Goal: Book appointment/travel/reservation

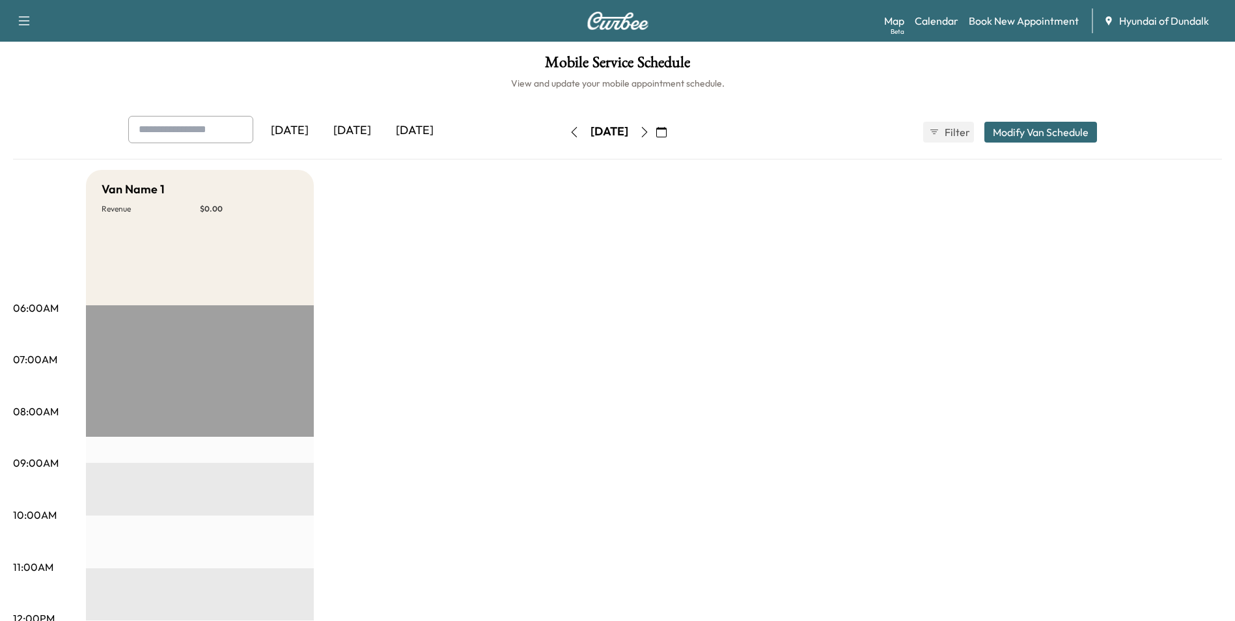
click at [667, 132] on icon "button" at bounding box center [661, 132] width 10 height 10
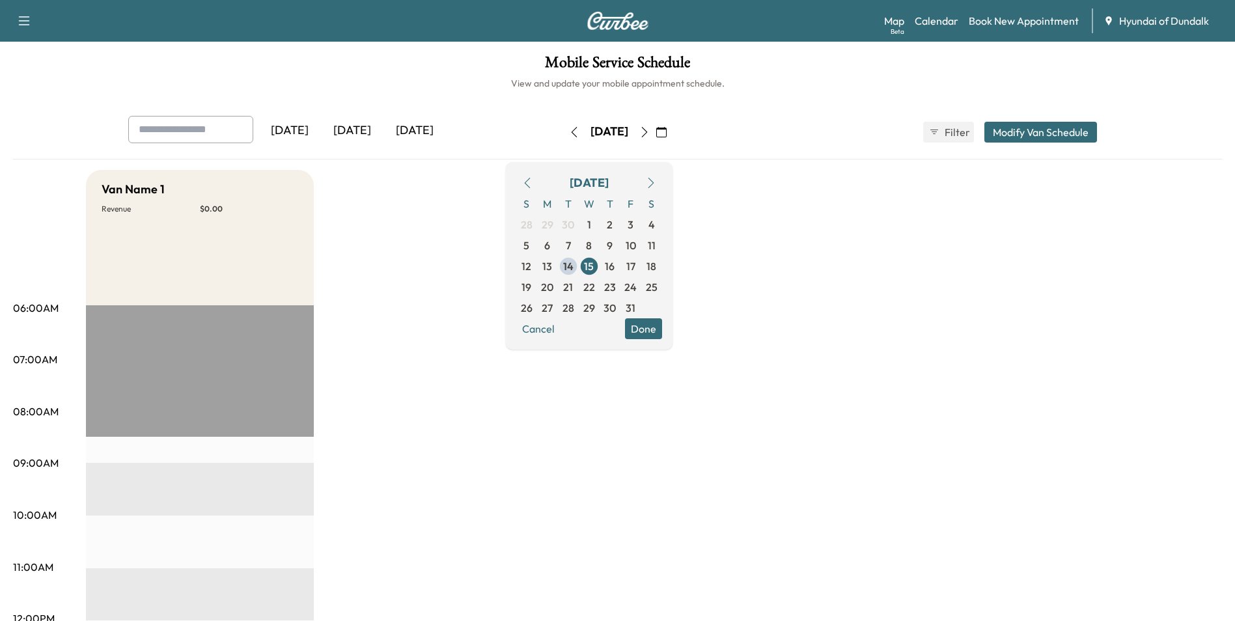
click at [615, 266] on span "16" at bounding box center [610, 266] width 10 height 16
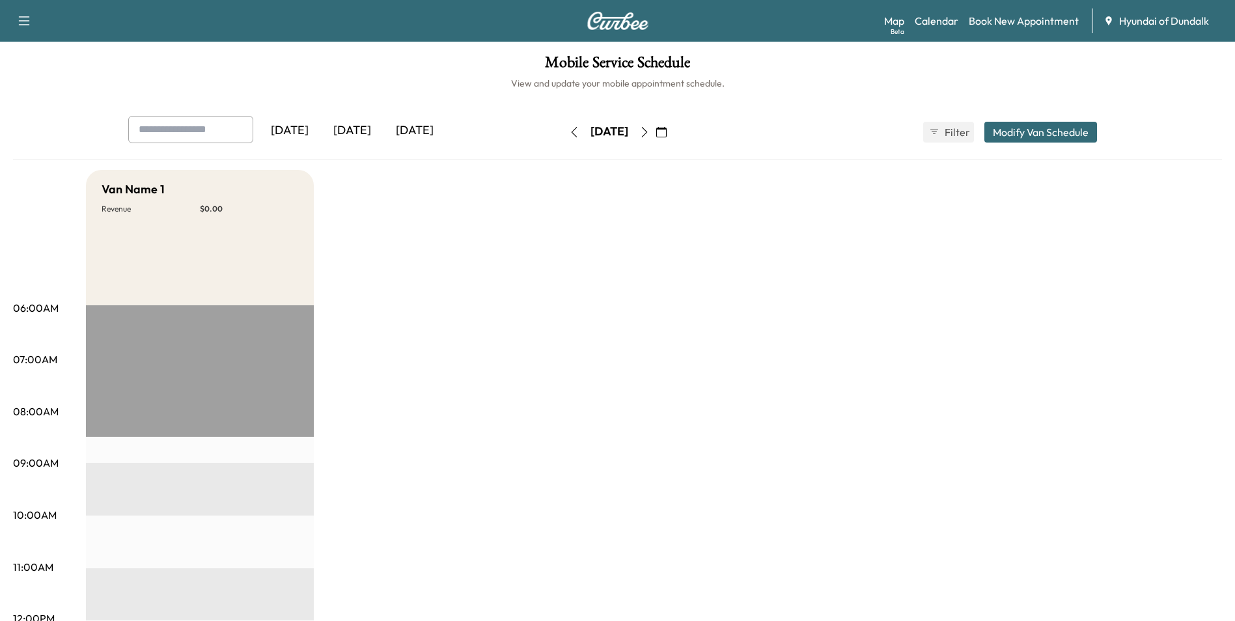
click at [667, 137] on icon "button" at bounding box center [661, 132] width 10 height 10
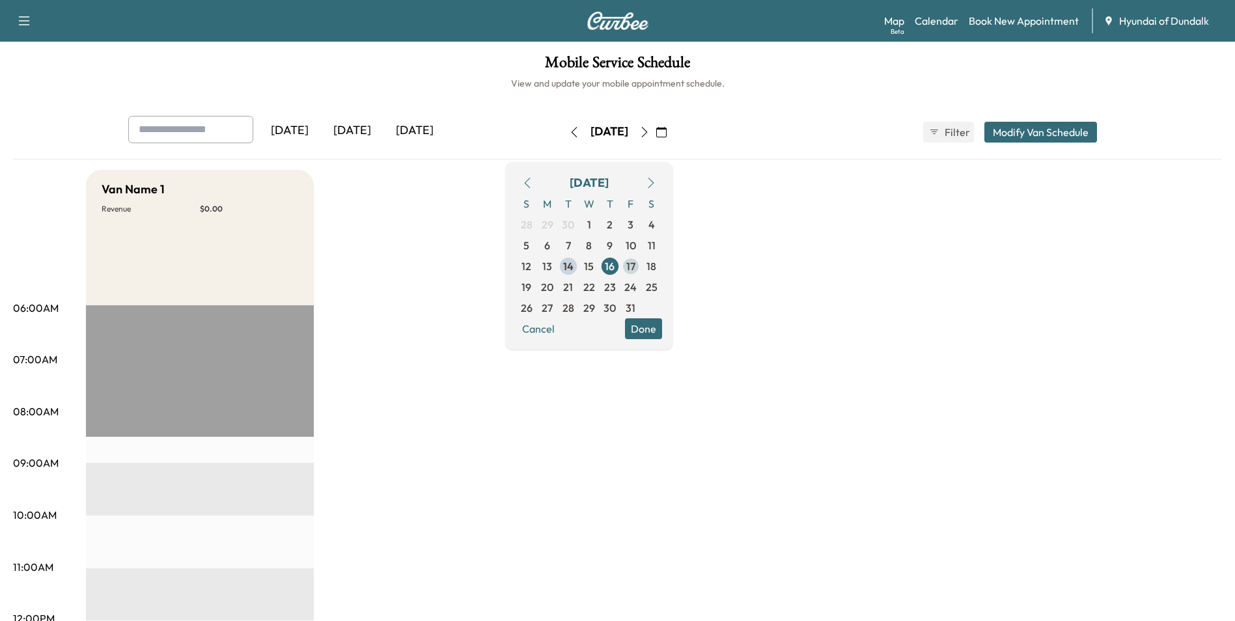
click at [635, 267] on span "17" at bounding box center [630, 266] width 9 height 16
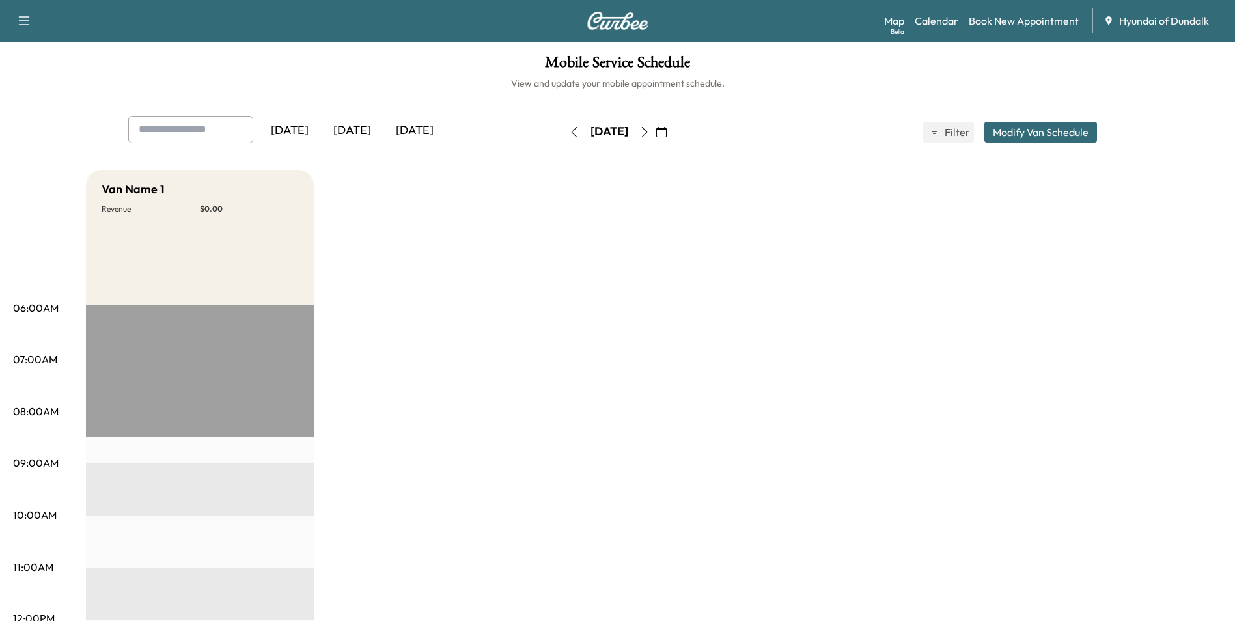
click at [672, 127] on button "button" at bounding box center [661, 132] width 22 height 21
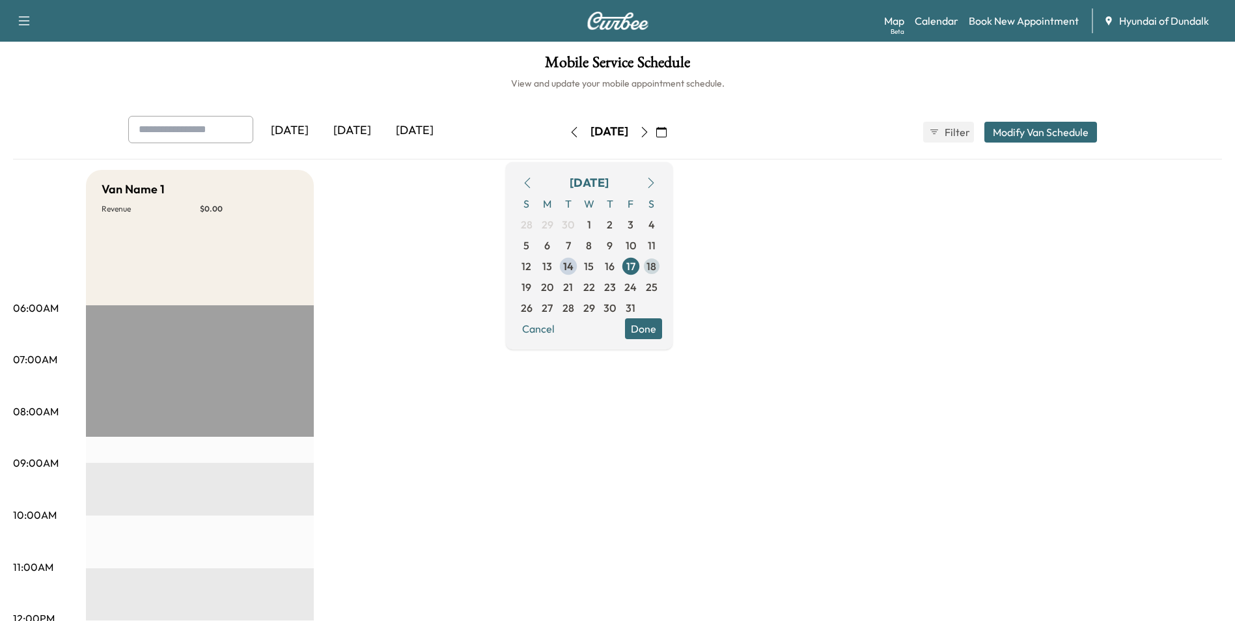
click at [656, 263] on span "18" at bounding box center [651, 266] width 10 height 16
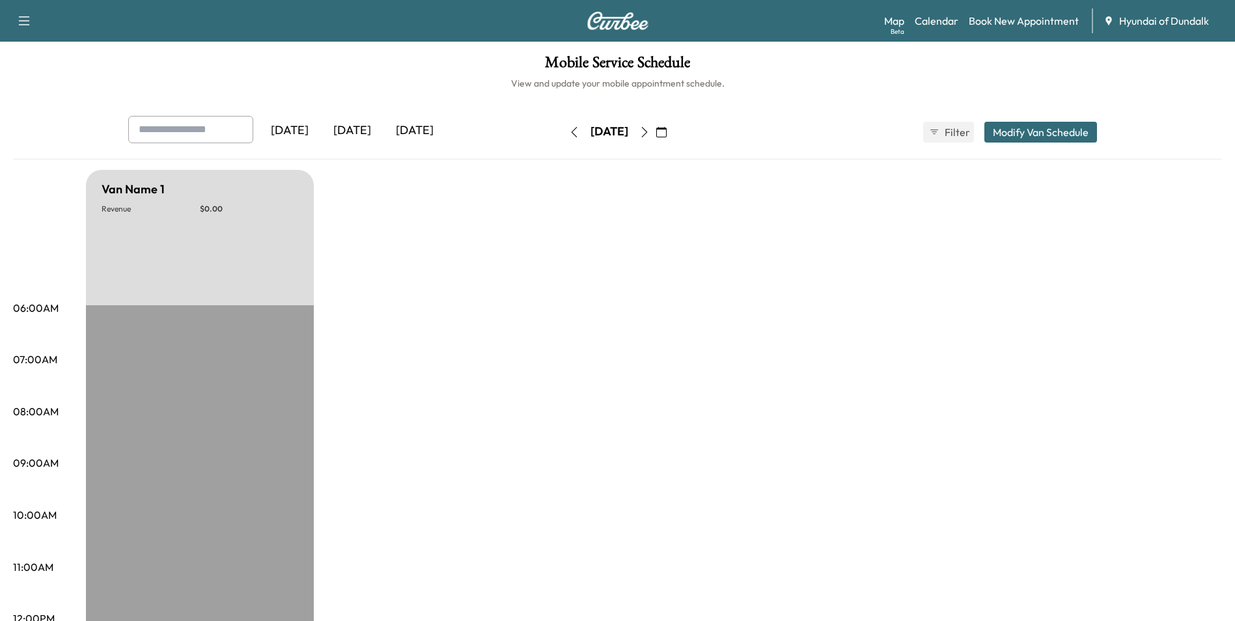
click at [667, 133] on icon "button" at bounding box center [661, 132] width 10 height 10
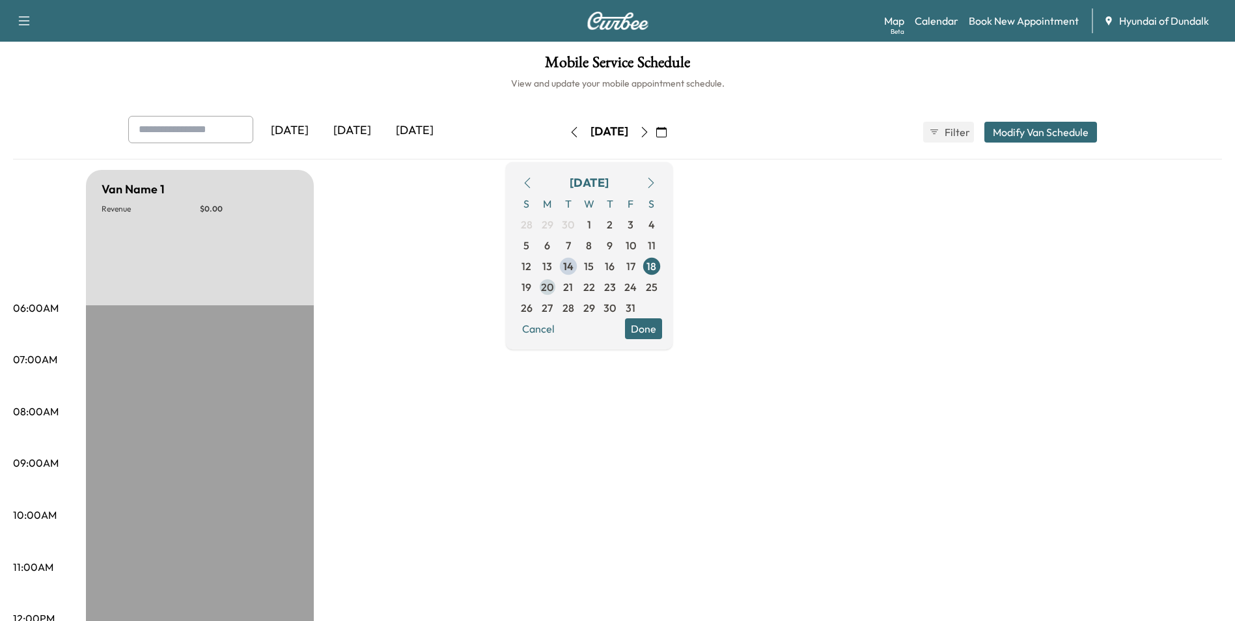
click at [553, 286] on span "20" at bounding box center [547, 287] width 12 height 16
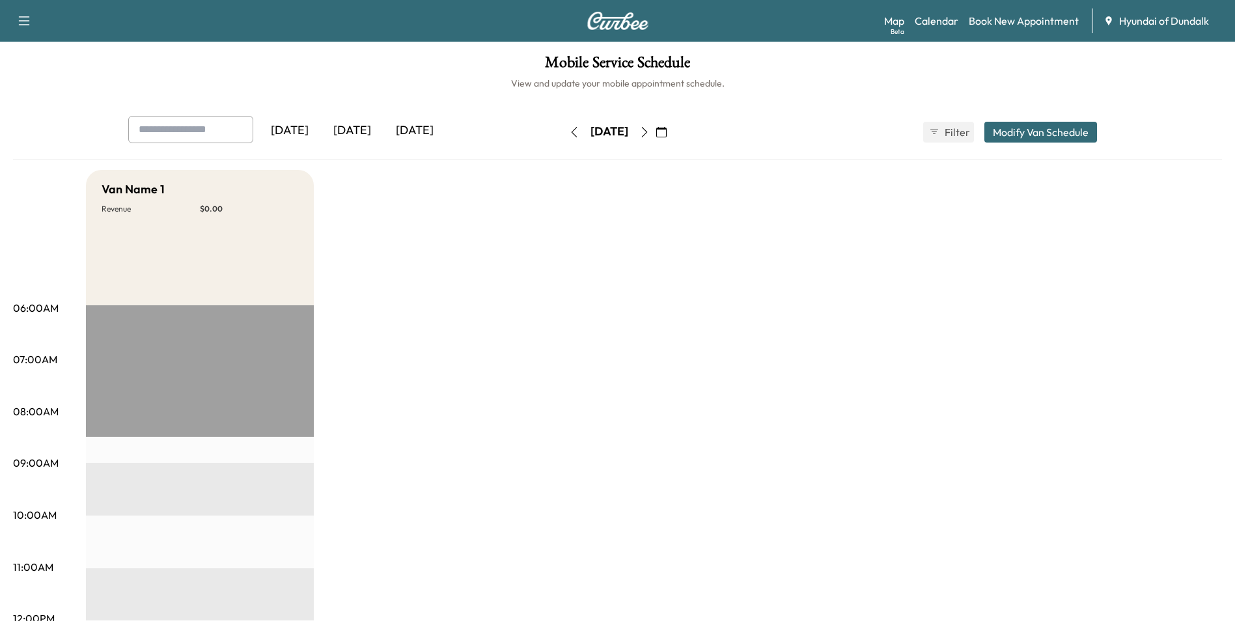
click at [667, 133] on icon "button" at bounding box center [661, 132] width 10 height 10
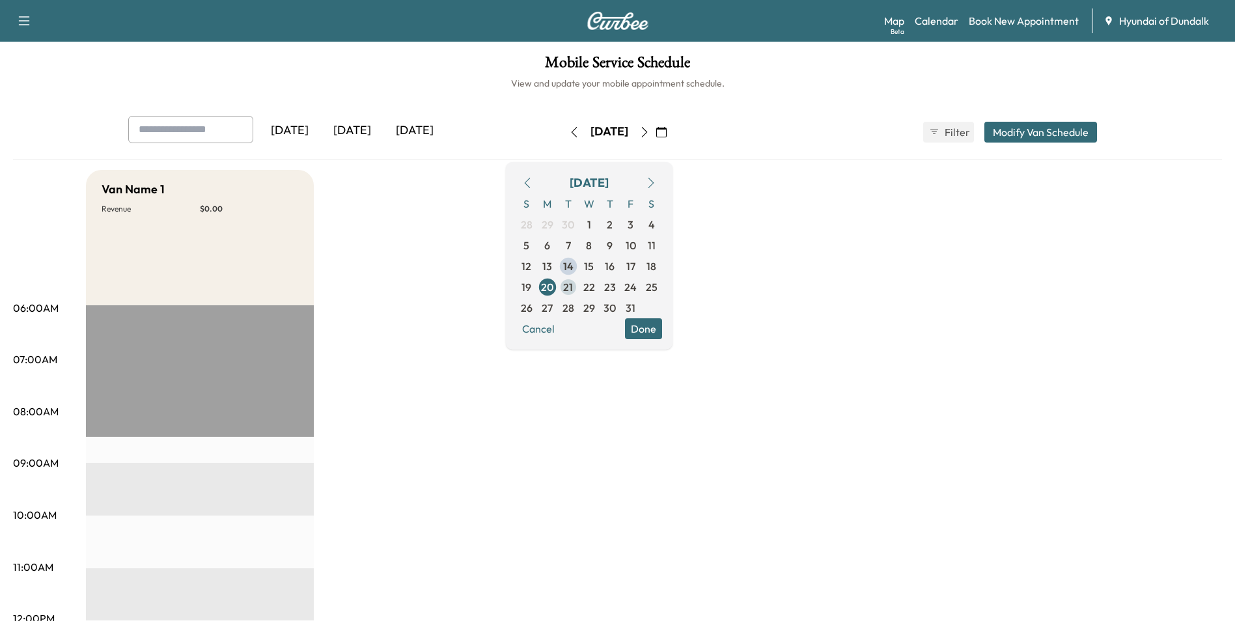
click at [573, 293] on span "21" at bounding box center [568, 287] width 10 height 16
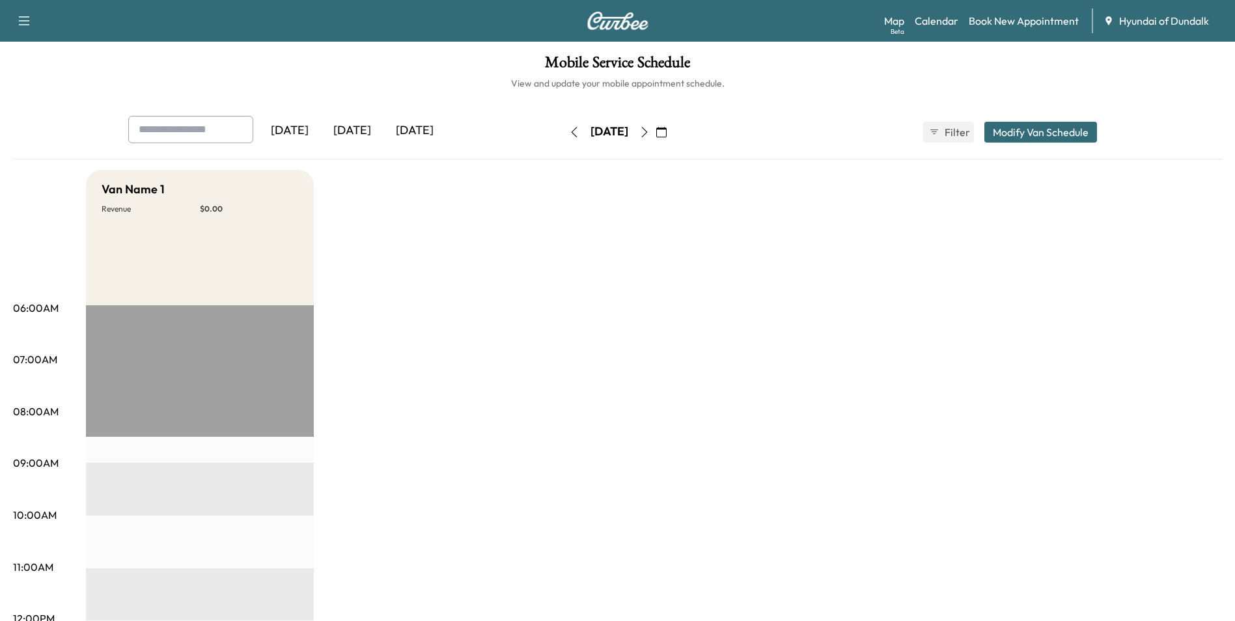
click at [667, 131] on icon "button" at bounding box center [661, 132] width 10 height 10
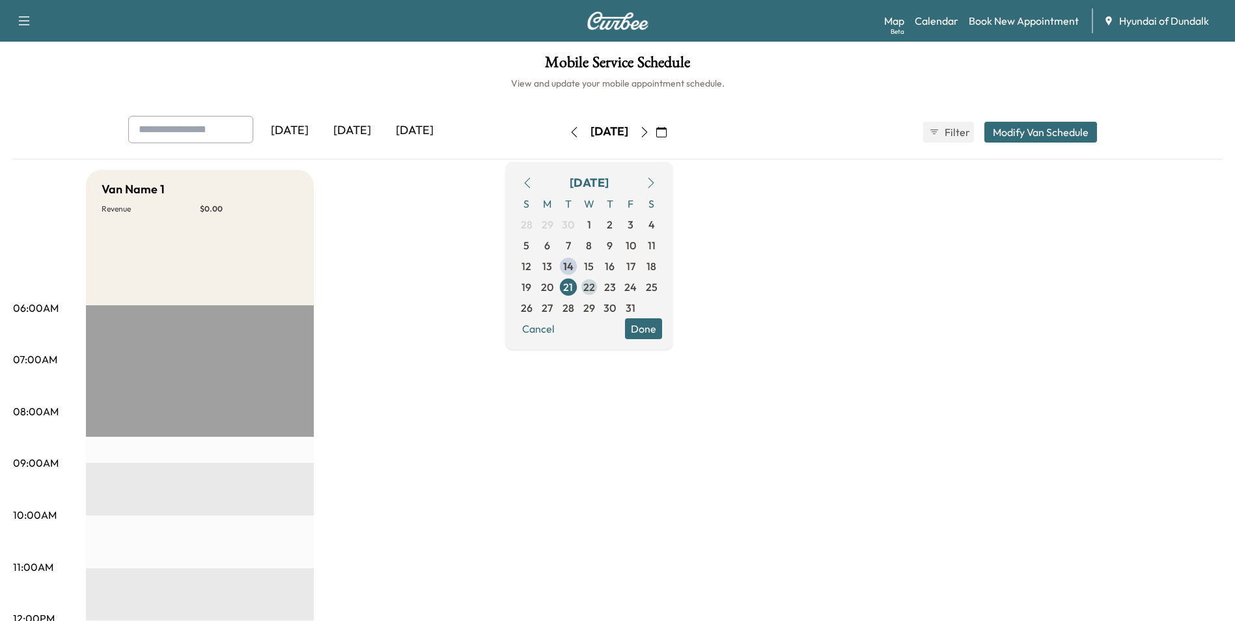
click at [595, 287] on span "22" at bounding box center [589, 287] width 12 height 16
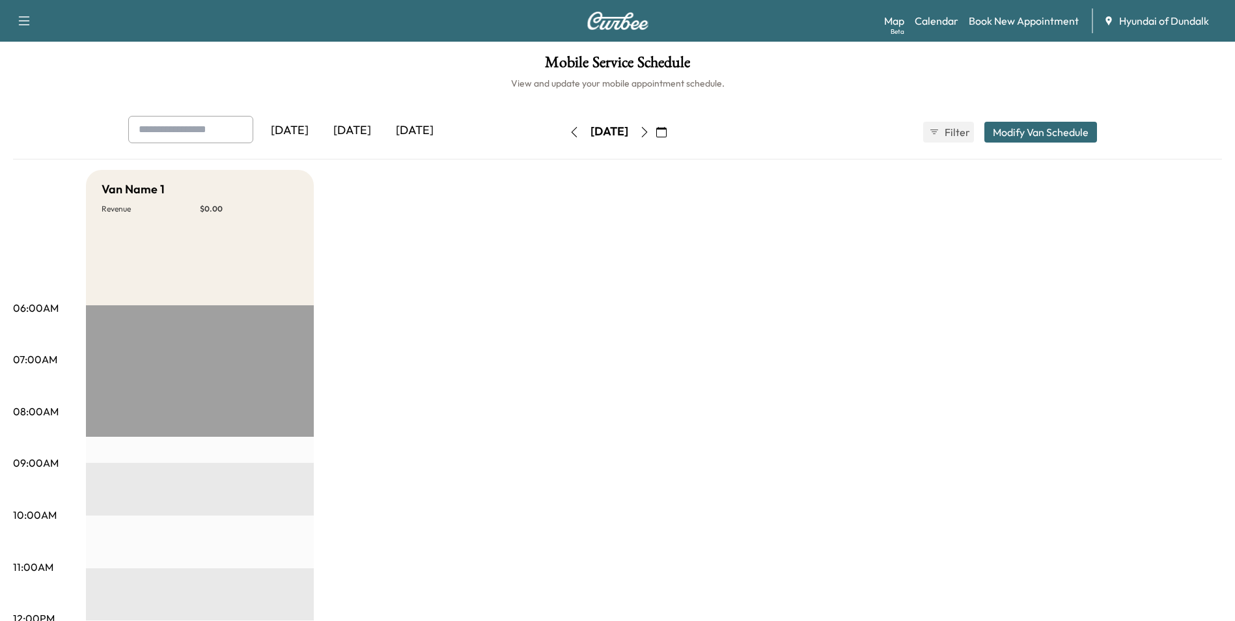
click at [667, 128] on icon "button" at bounding box center [661, 132] width 10 height 10
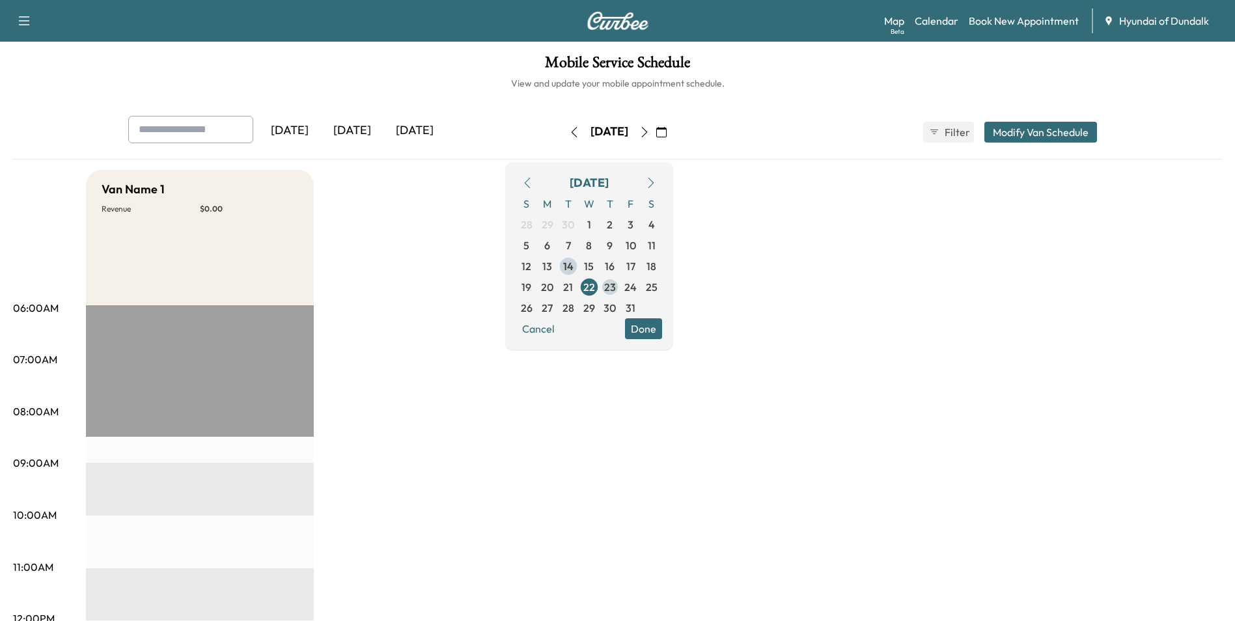
click at [620, 290] on span "23" at bounding box center [610, 287] width 21 height 21
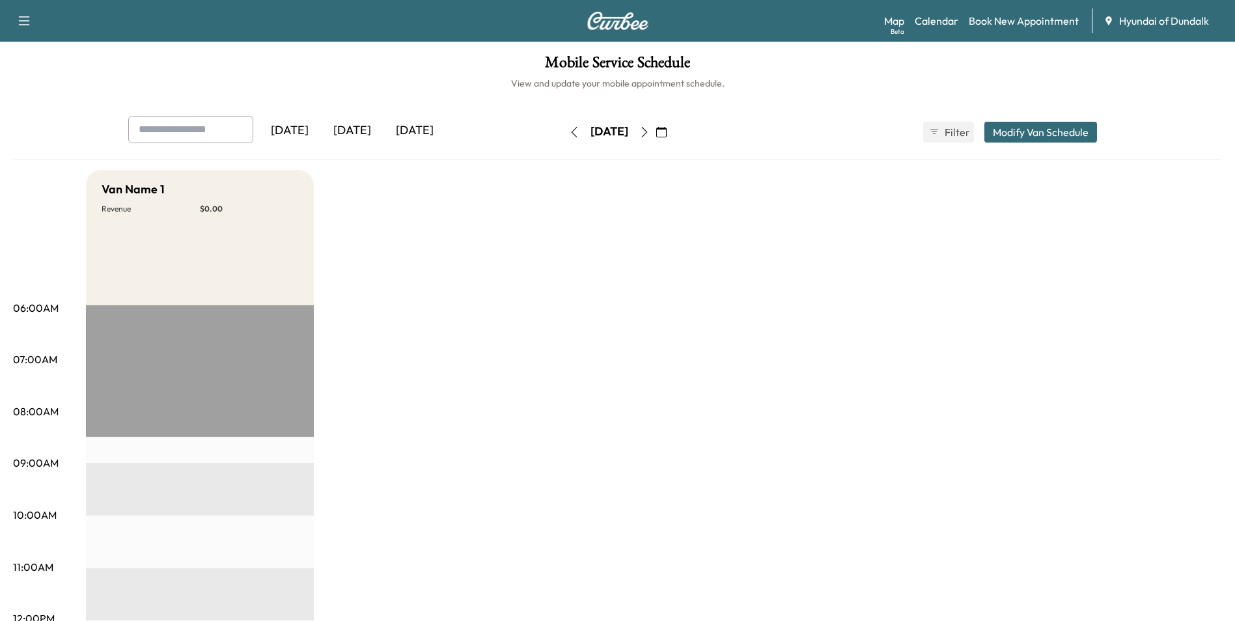
click at [672, 132] on button "button" at bounding box center [661, 132] width 22 height 21
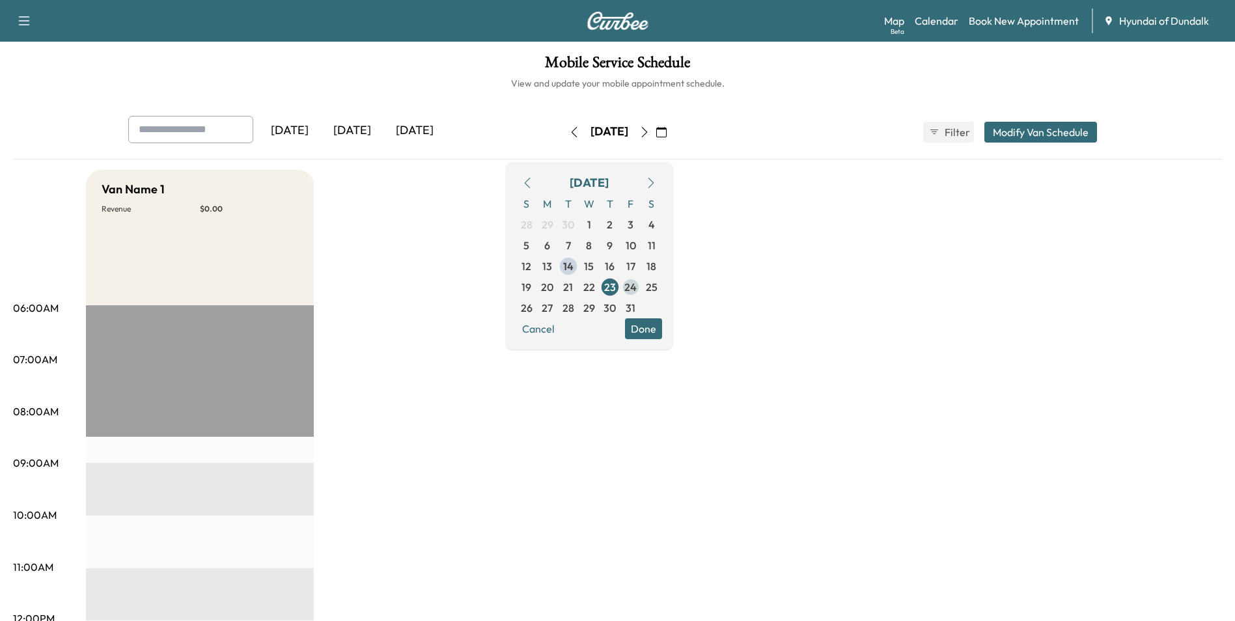
click at [637, 290] on span "24" at bounding box center [630, 287] width 12 height 16
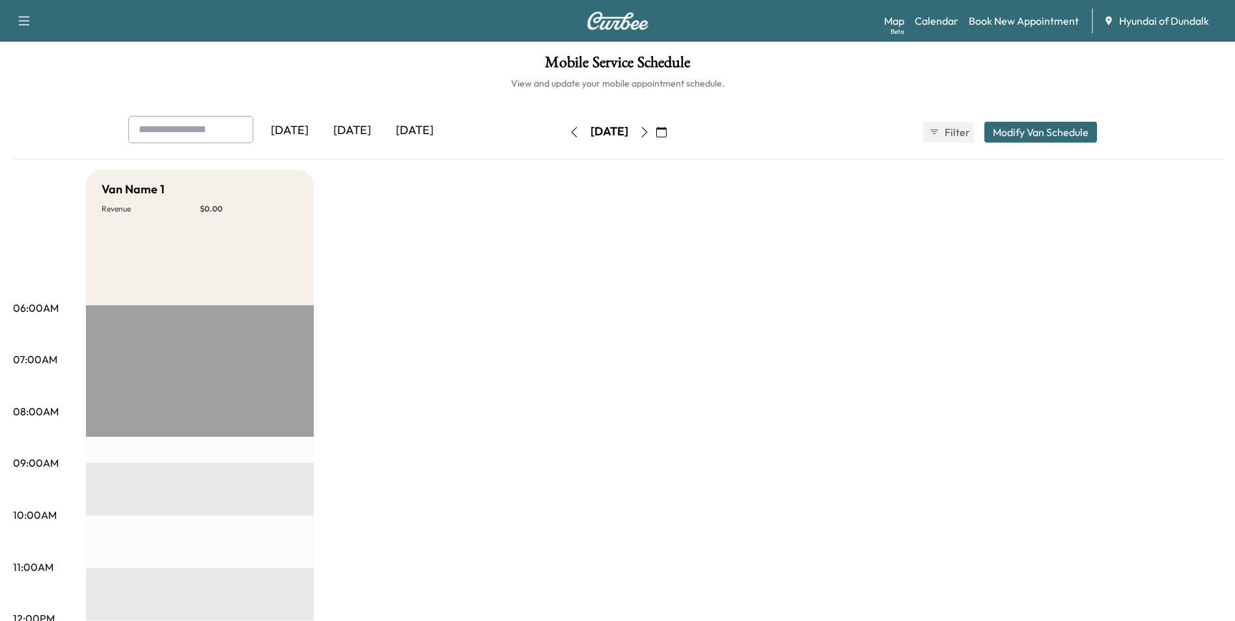
drag, startPoint x: 695, startPoint y: 133, endPoint x: 693, endPoint y: 141, distance: 8.6
click at [667, 133] on icon "button" at bounding box center [661, 132] width 10 height 10
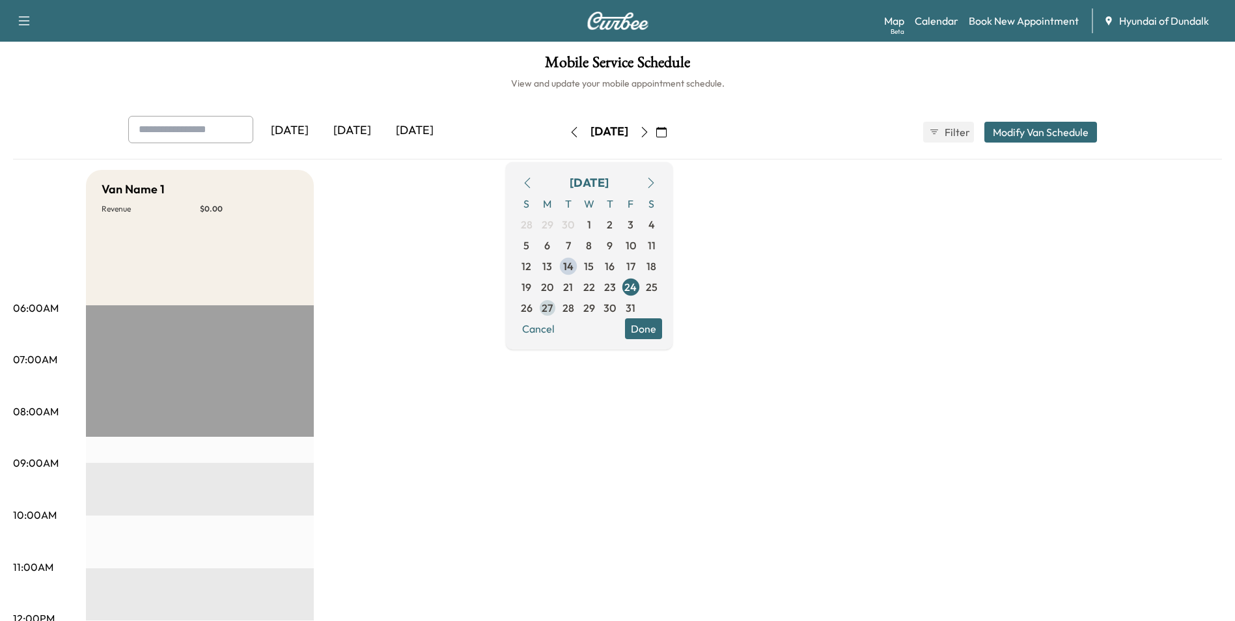
click at [553, 307] on span "27" at bounding box center [547, 308] width 11 height 16
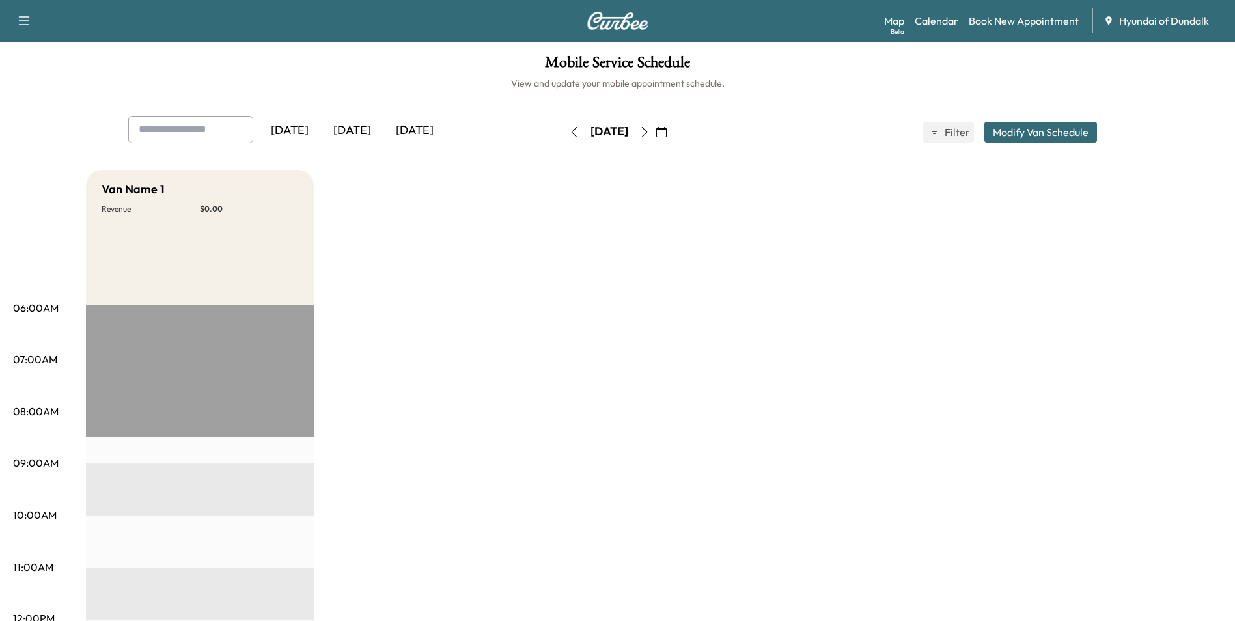
click at [667, 136] on icon "button" at bounding box center [661, 132] width 10 height 10
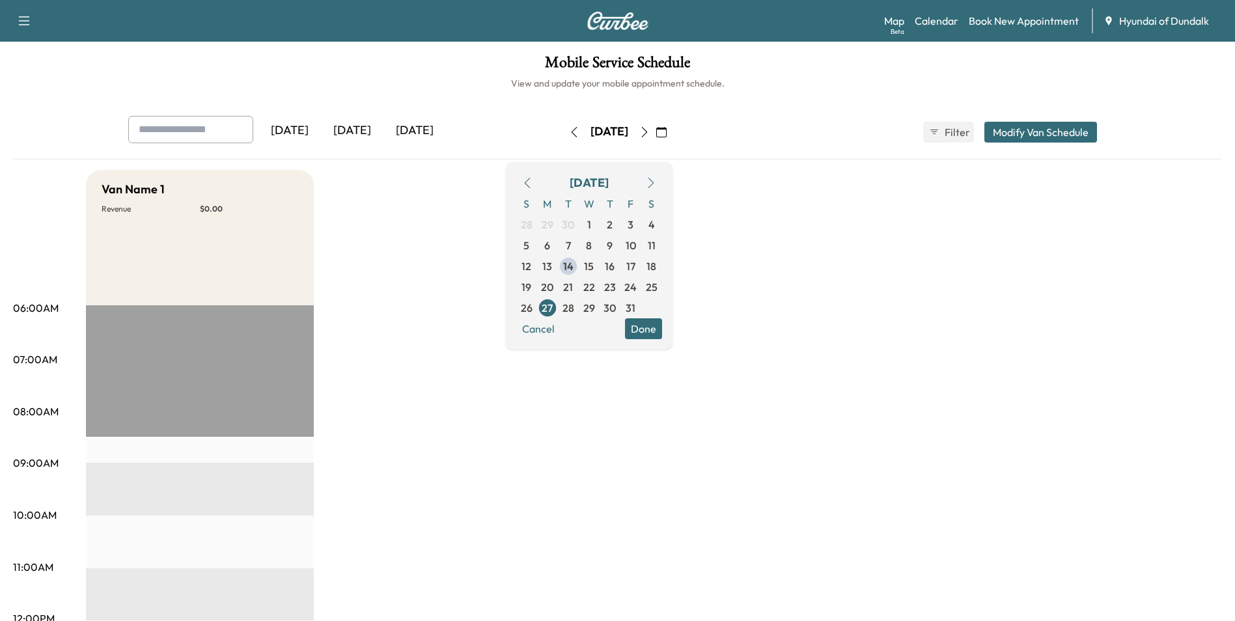
click at [574, 305] on span "28" at bounding box center [568, 308] width 12 height 16
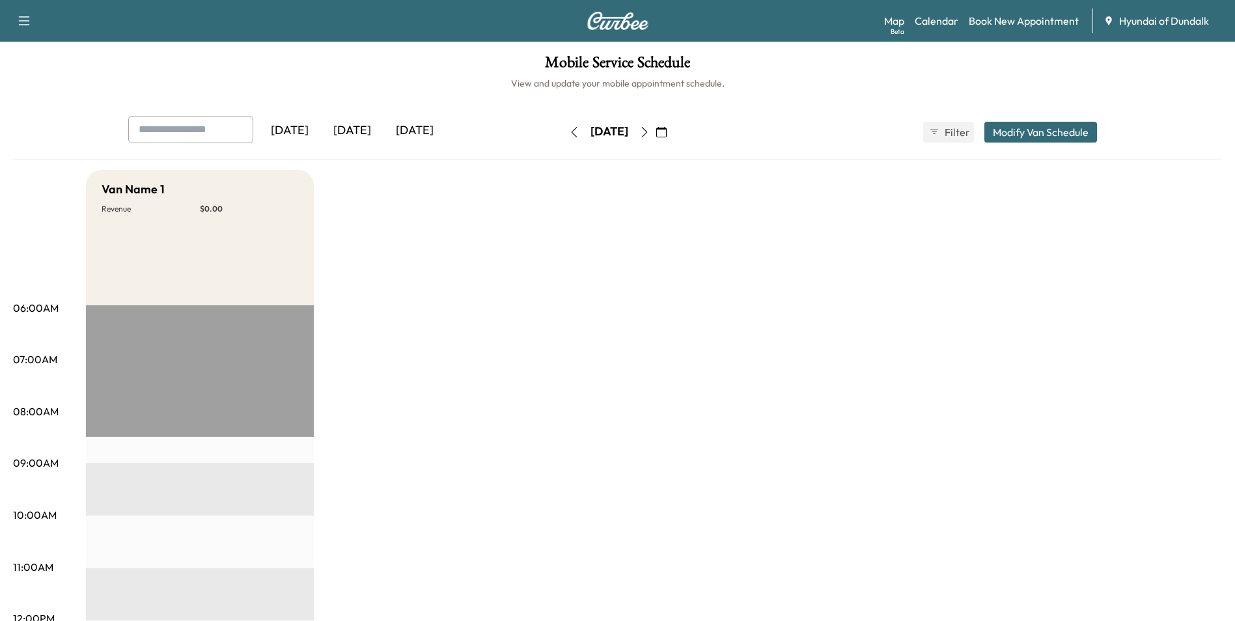
click at [667, 134] on icon "button" at bounding box center [661, 132] width 10 height 10
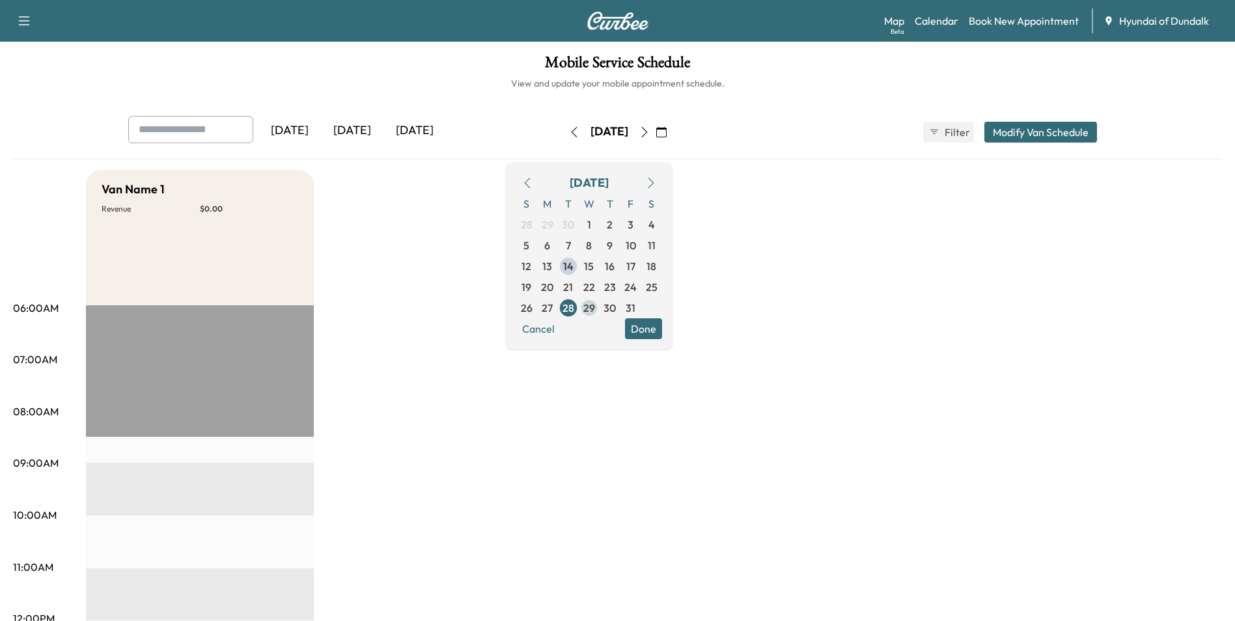
click at [595, 311] on span "29" at bounding box center [589, 308] width 12 height 16
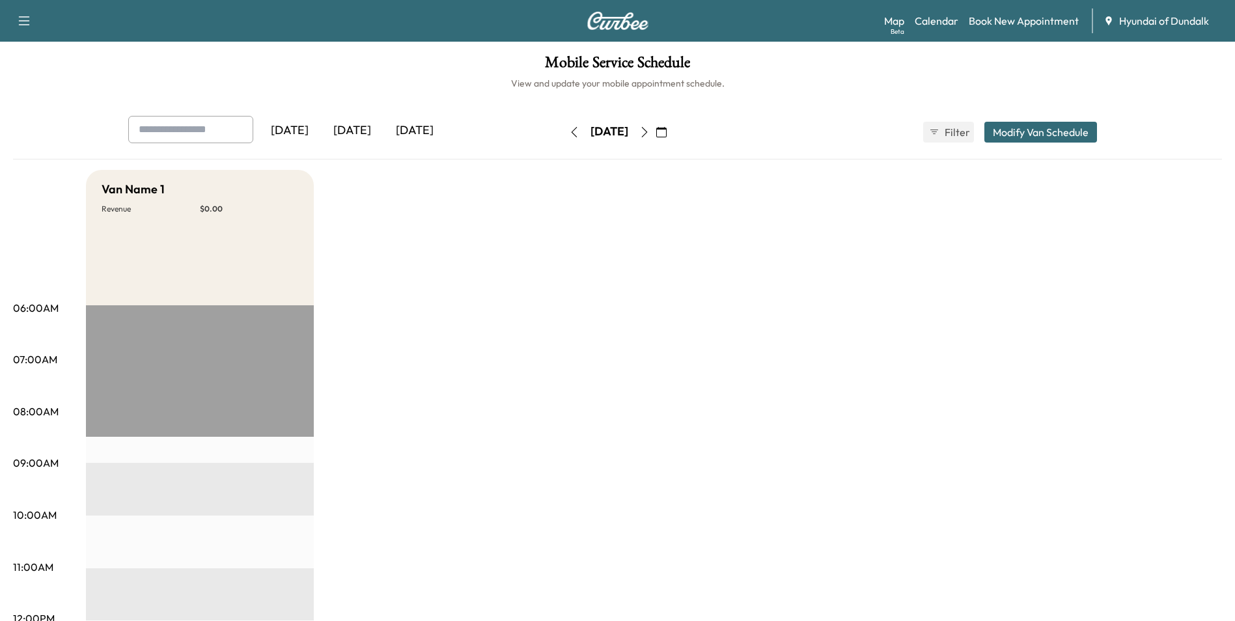
click at [667, 135] on icon "button" at bounding box center [661, 132] width 10 height 10
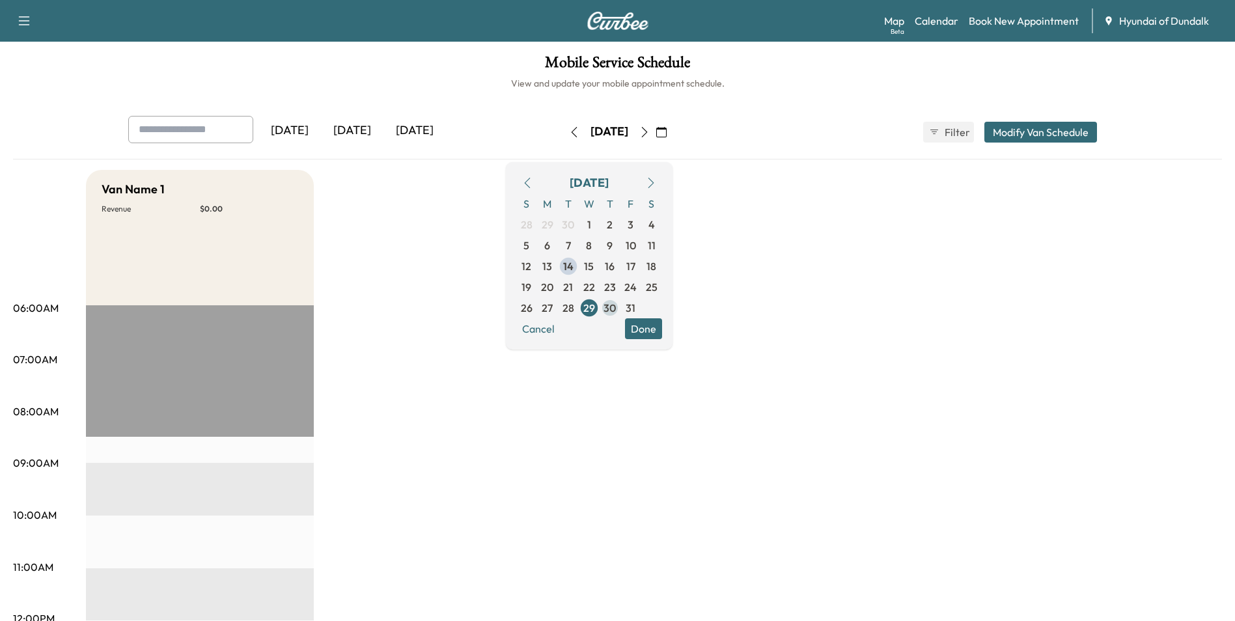
click at [616, 307] on span "30" at bounding box center [609, 308] width 12 height 16
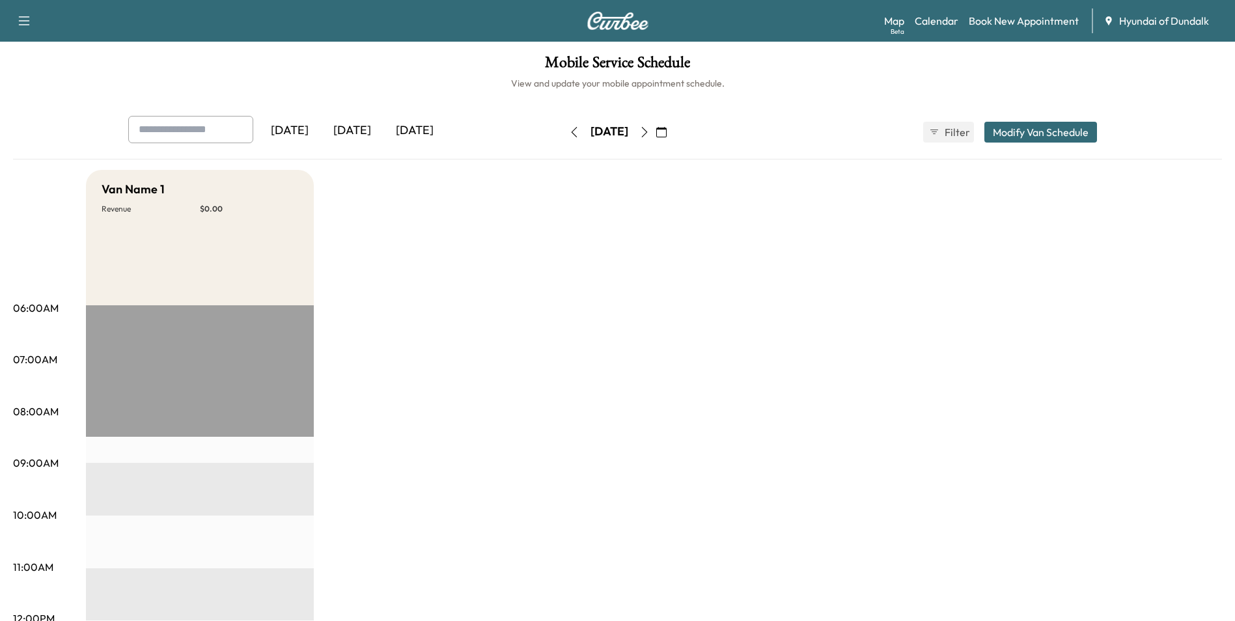
click at [667, 131] on icon "button" at bounding box center [661, 132] width 10 height 10
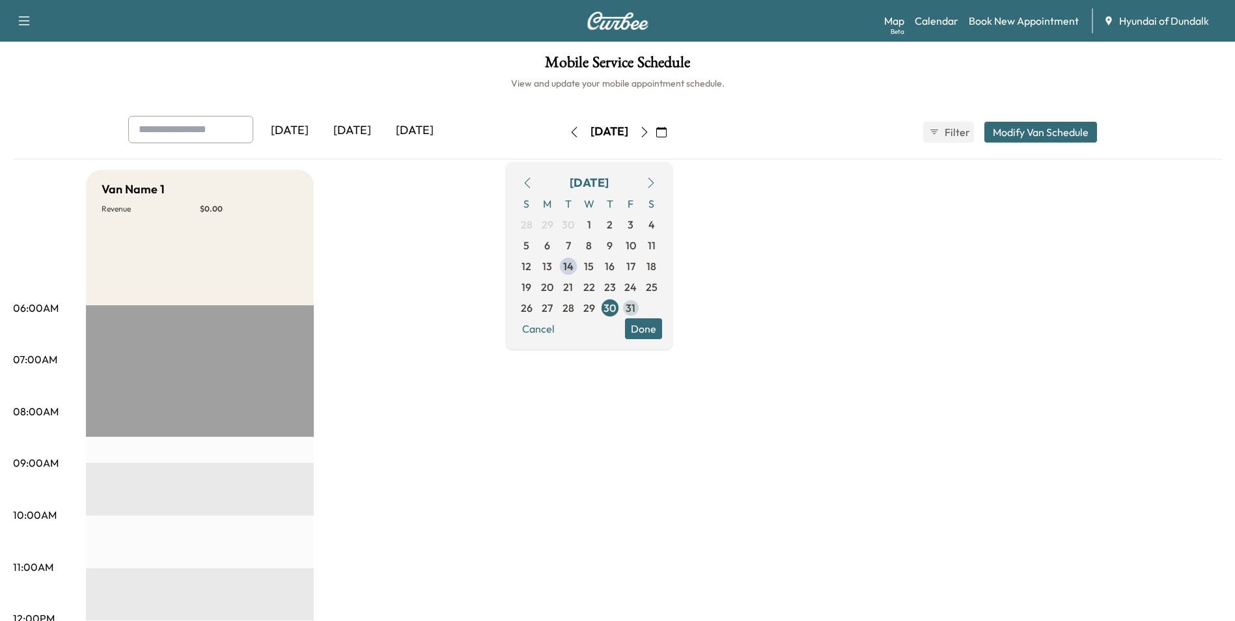
click at [635, 305] on span "31" at bounding box center [631, 308] width 10 height 16
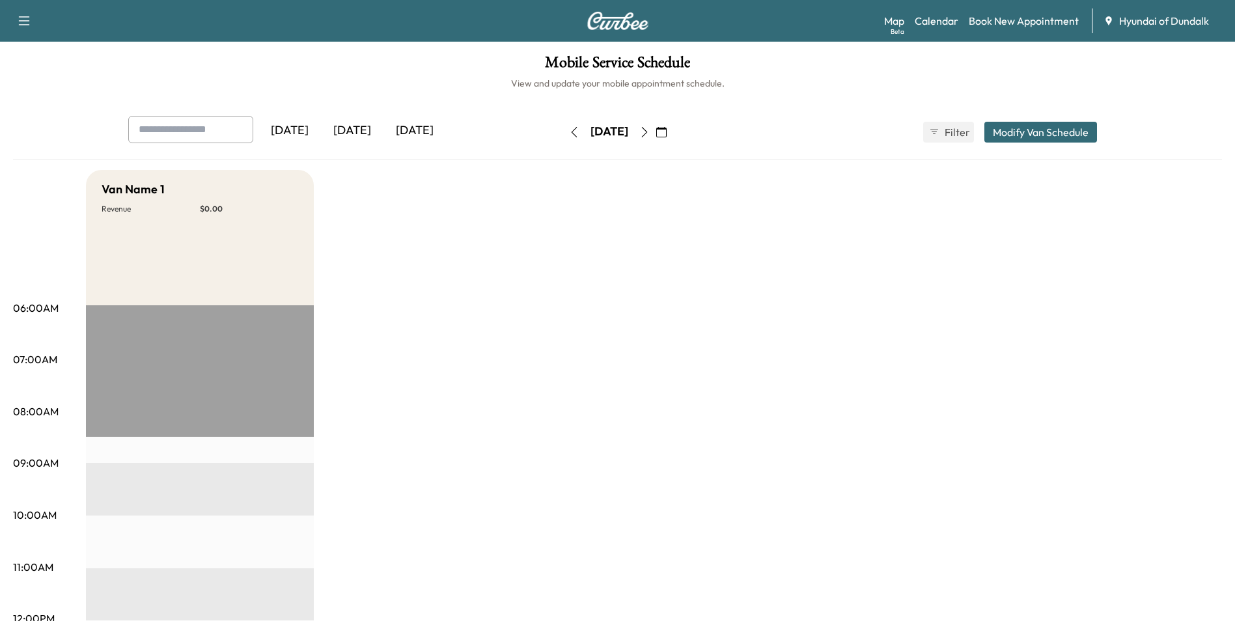
drag, startPoint x: 365, startPoint y: 121, endPoint x: 374, endPoint y: 128, distance: 11.1
click at [367, 124] on div "[DATE]" at bounding box center [352, 131] width 62 height 30
click at [1000, 23] on link "Book New Appointment" at bounding box center [1024, 21] width 110 height 16
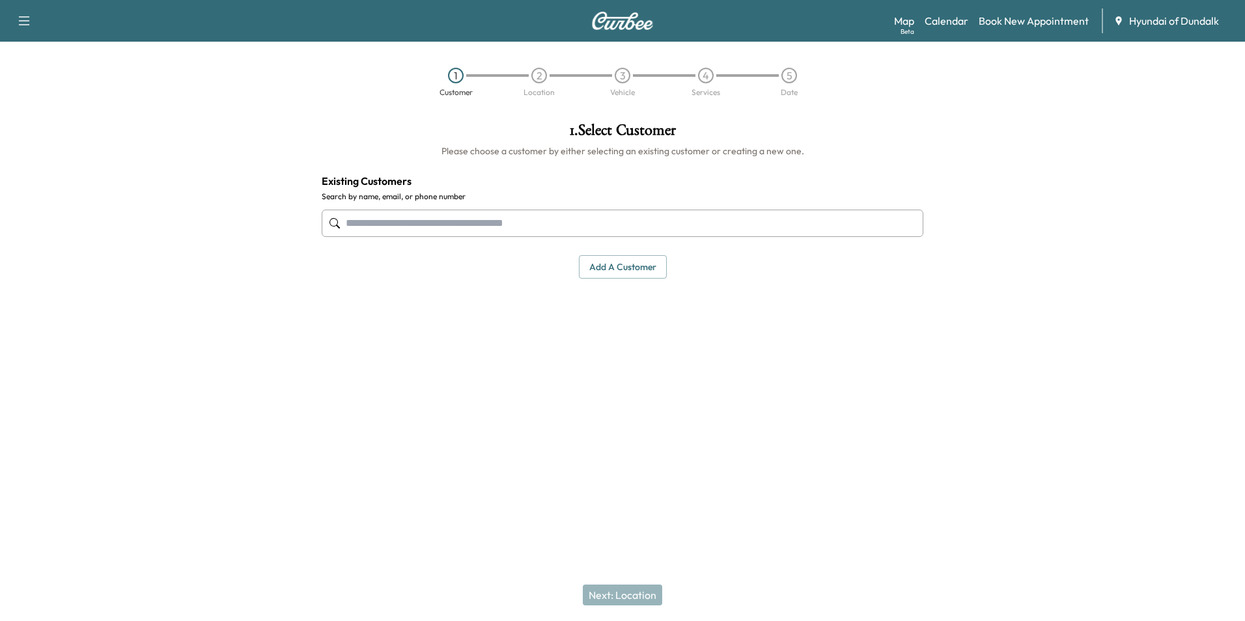
click at [407, 224] on input "text" at bounding box center [623, 223] width 602 height 27
type input "*"
type input "**********"
drag, startPoint x: 424, startPoint y: 212, endPoint x: 324, endPoint y: 215, distance: 100.3
click at [324, 215] on input "**********" at bounding box center [623, 223] width 602 height 27
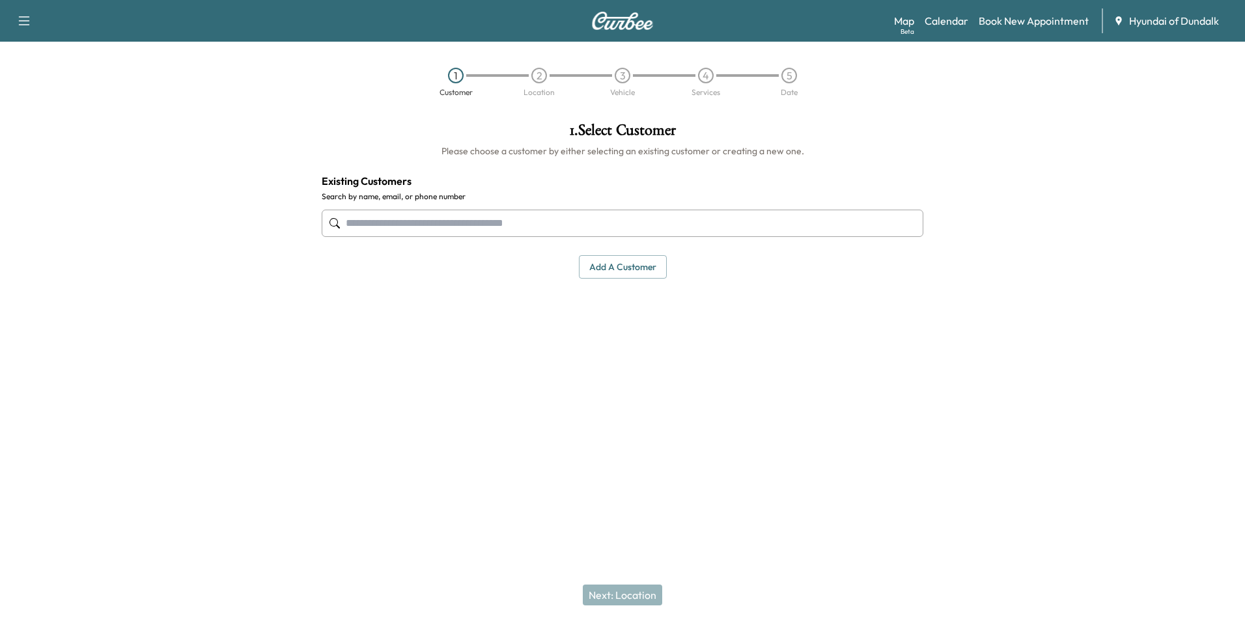
click at [643, 265] on button "Add a customer" at bounding box center [623, 267] width 88 height 24
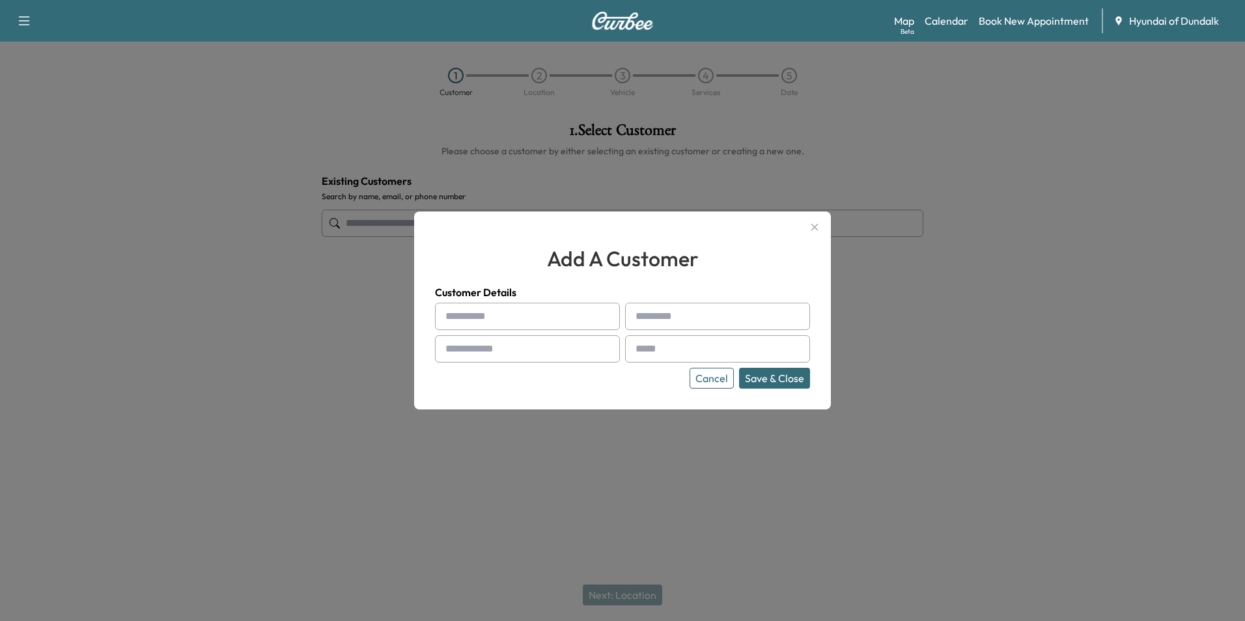
click at [811, 226] on icon "button" at bounding box center [815, 227] width 16 height 16
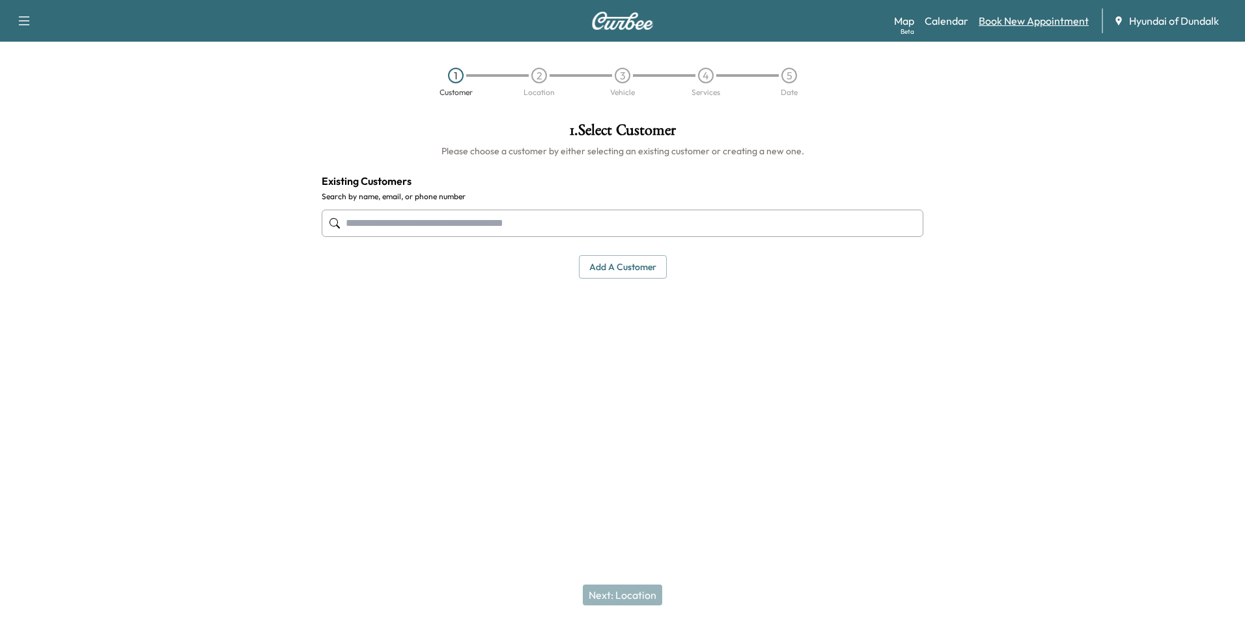
click at [1029, 20] on link "Book New Appointment" at bounding box center [1033, 21] width 110 height 16
